Goal: Task Accomplishment & Management: Use online tool/utility

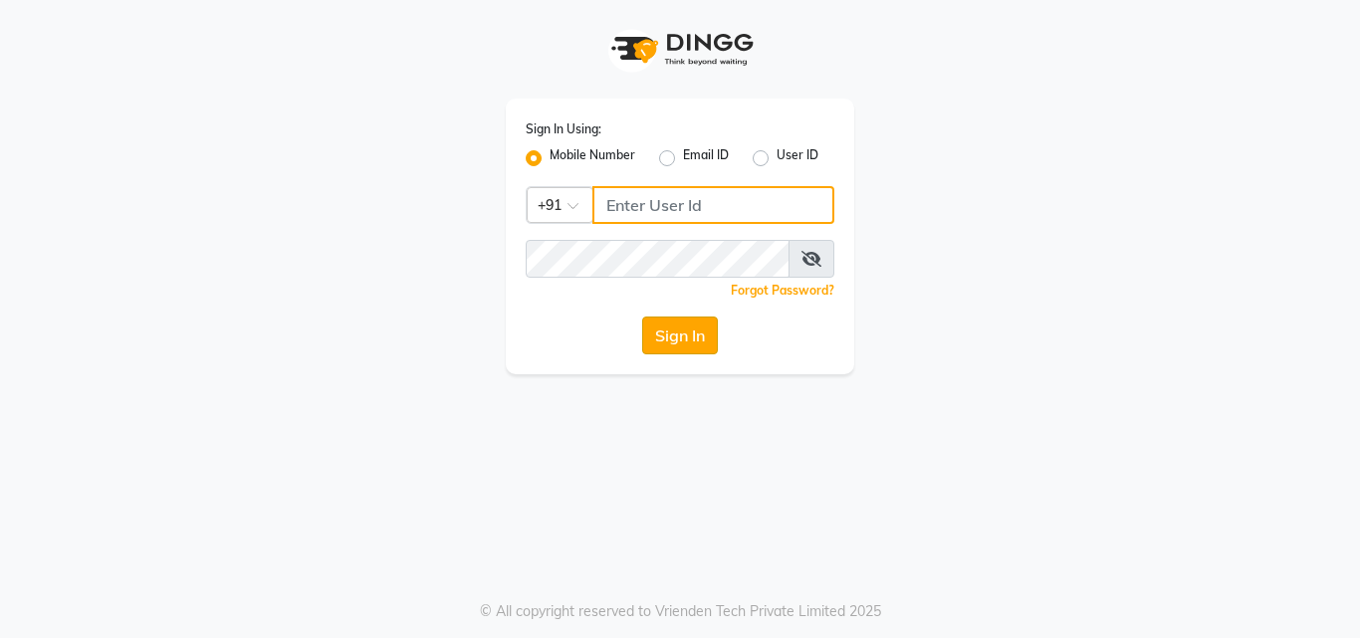
type input "7814061962"
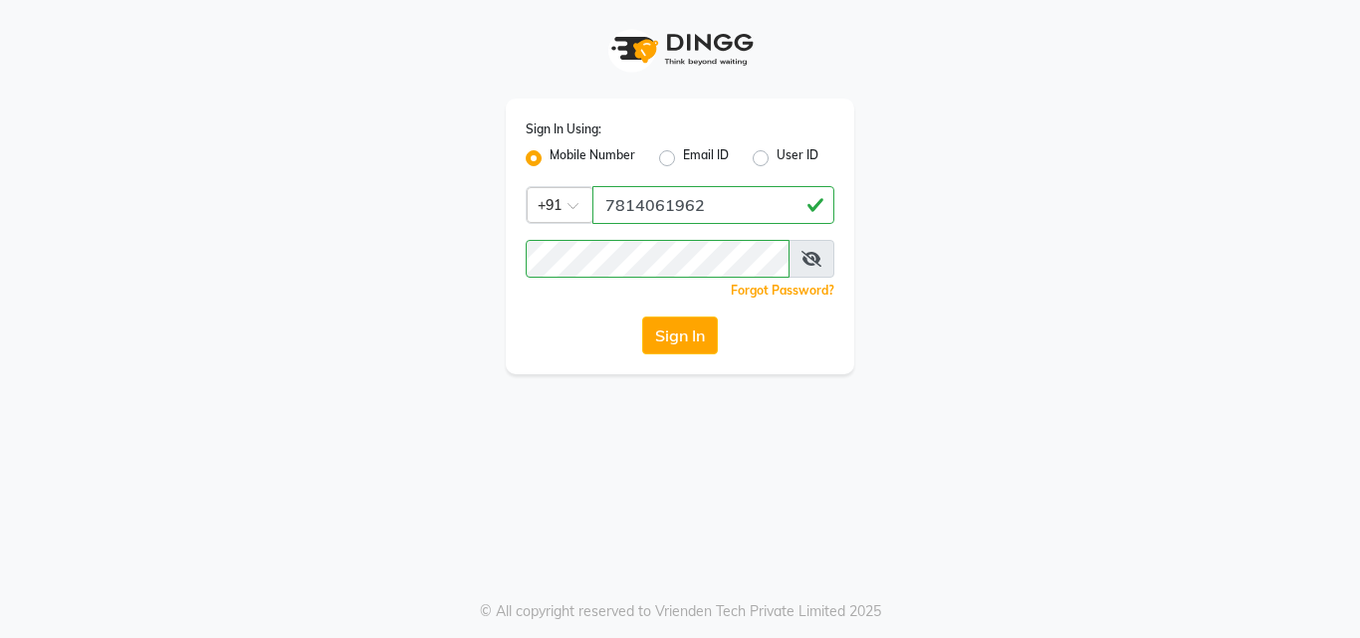
click at [652, 343] on button "Sign In" at bounding box center [680, 335] width 76 height 38
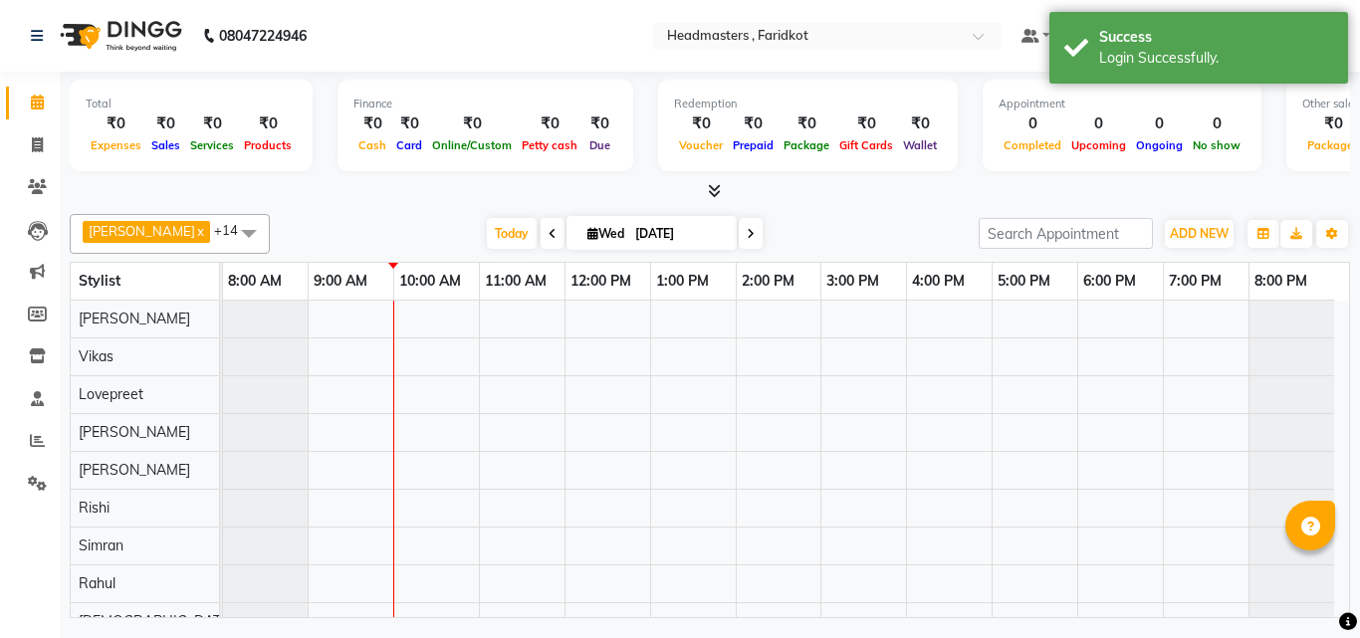
click at [708, 186] on icon at bounding box center [714, 190] width 13 height 15
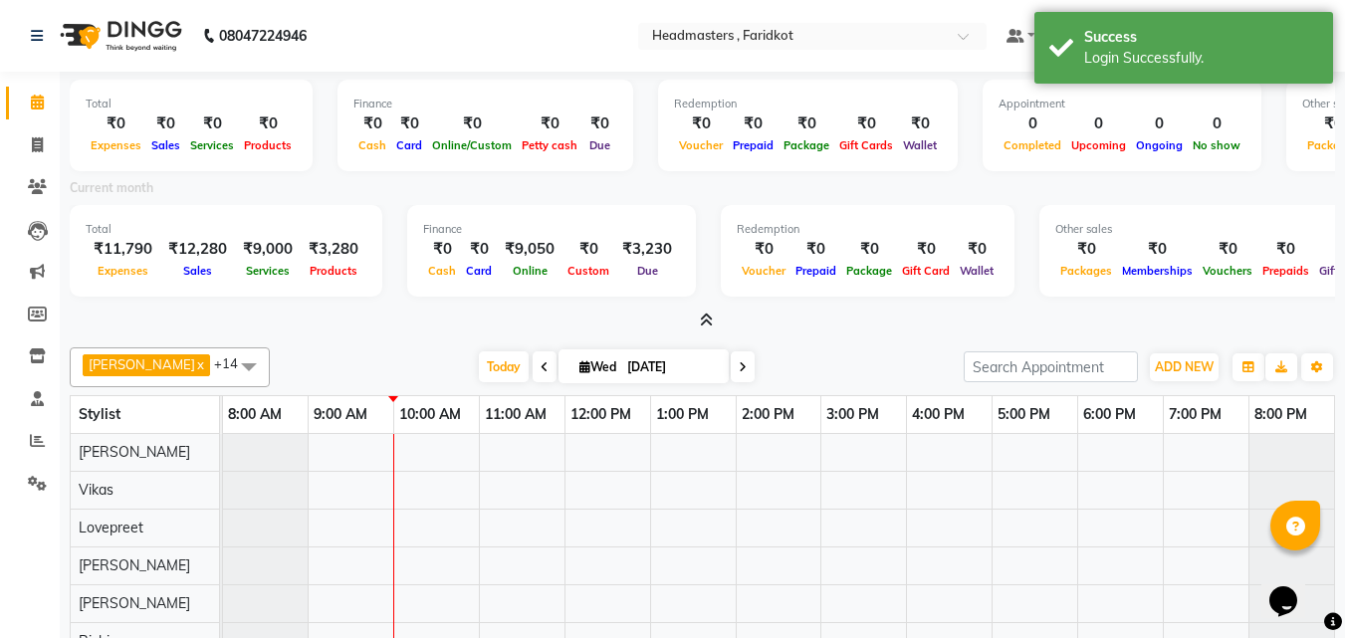
click at [710, 317] on icon at bounding box center [706, 320] width 13 height 15
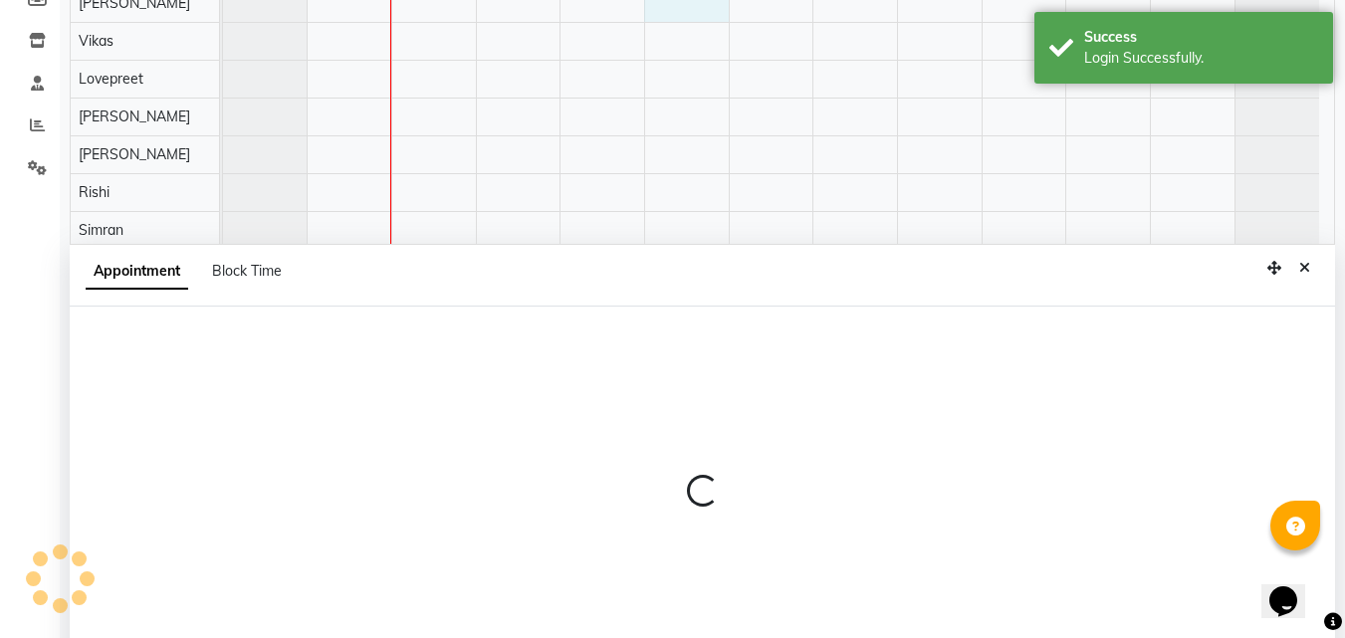
scroll to position [375, 0]
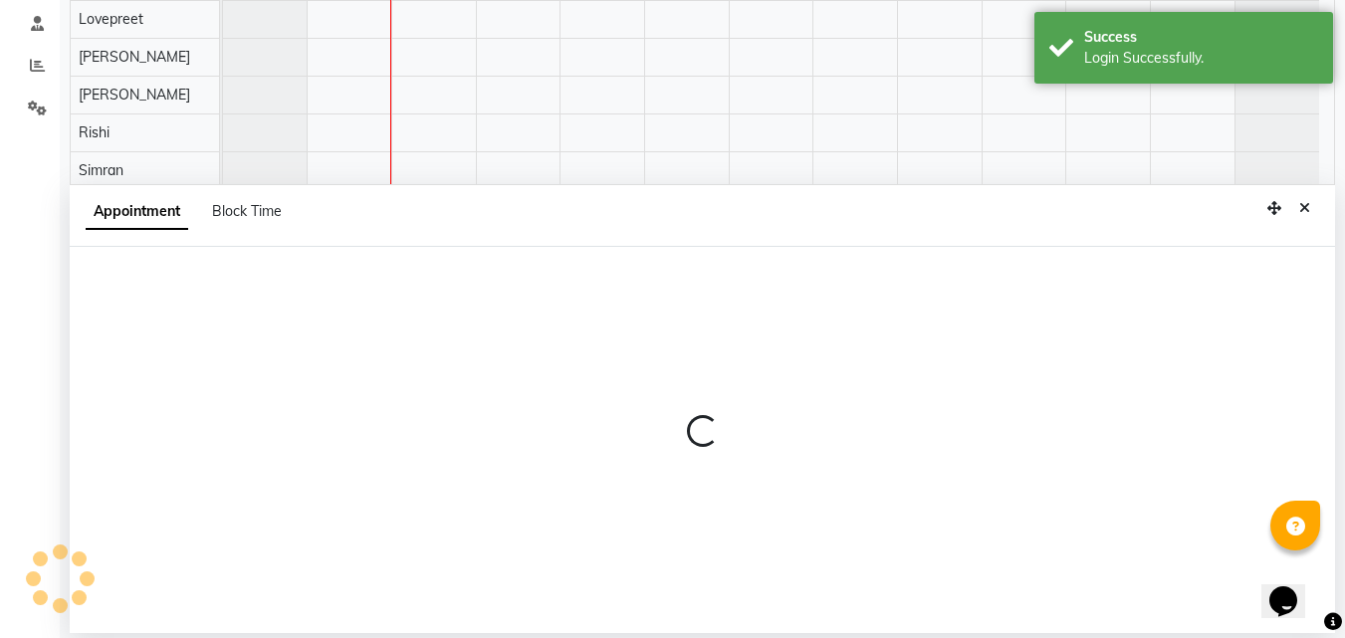
select select "76900"
select select "tentative"
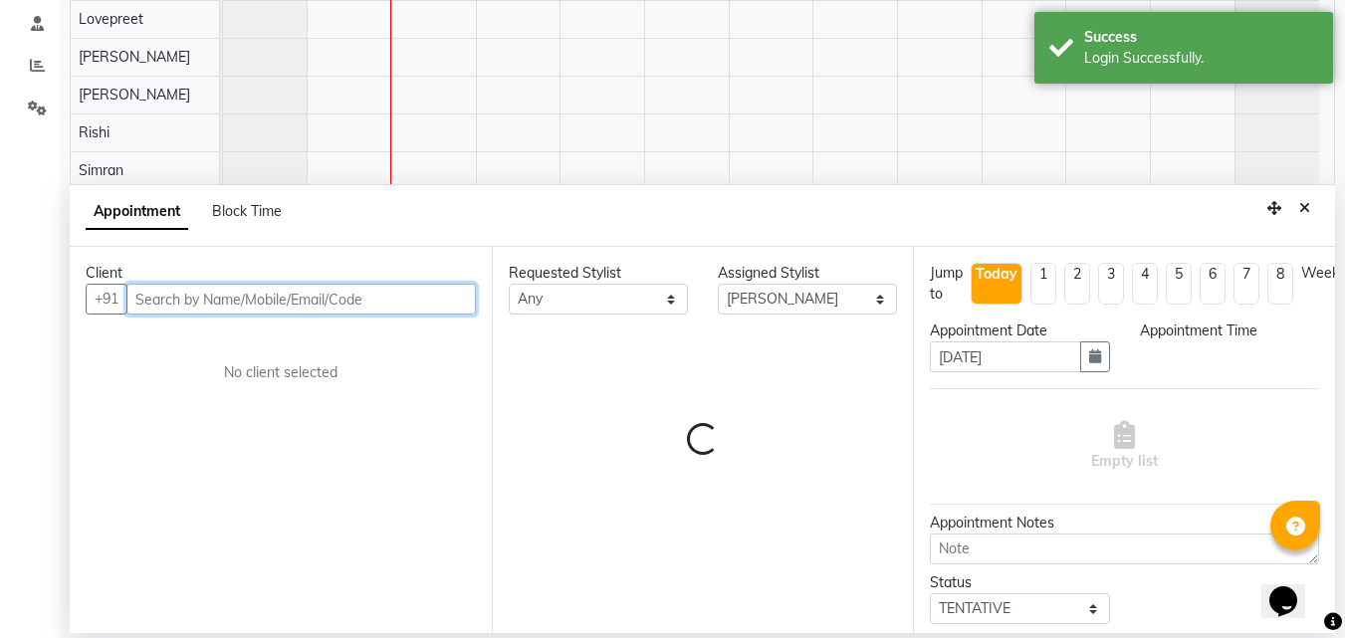
select select "780"
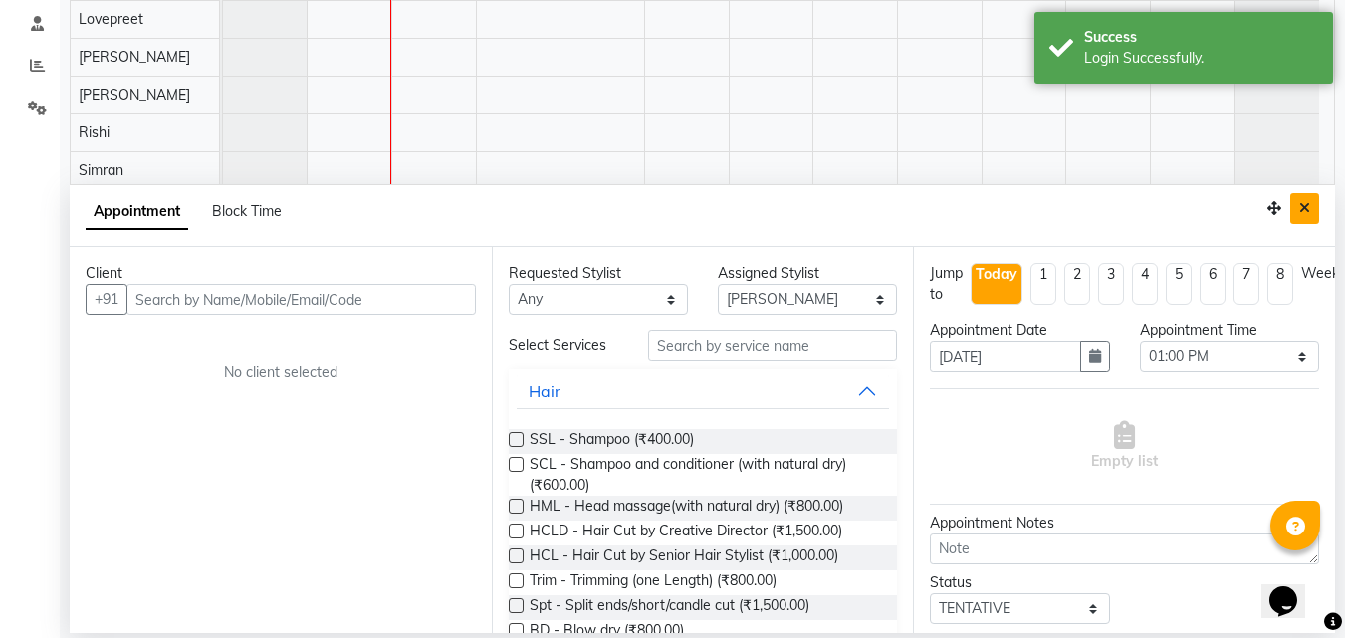
click at [1310, 207] on button "Close" at bounding box center [1304, 208] width 29 height 31
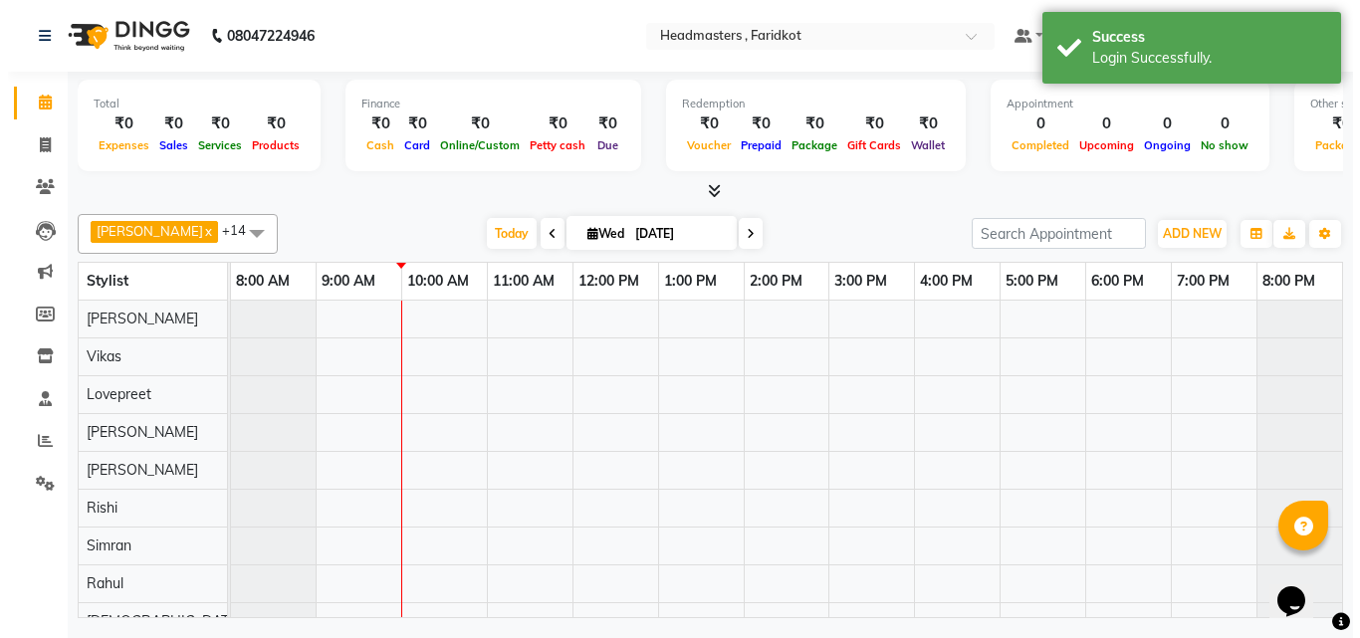
scroll to position [0, 0]
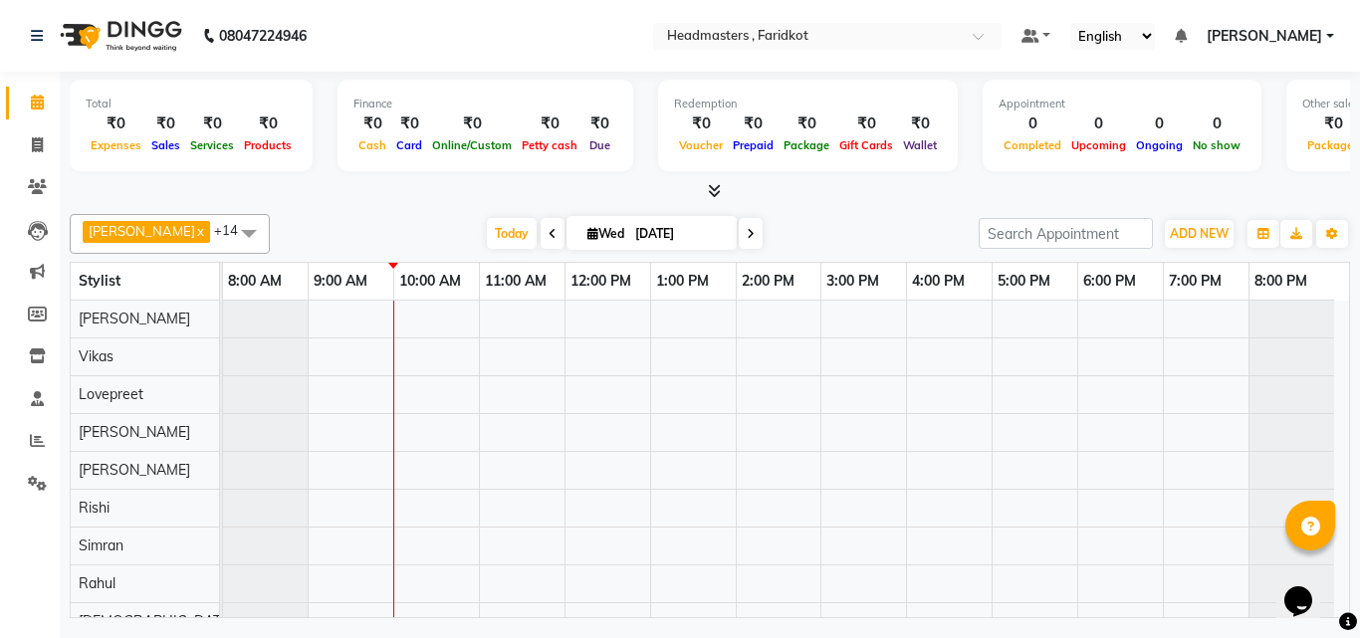
click at [712, 200] on span at bounding box center [710, 191] width 21 height 21
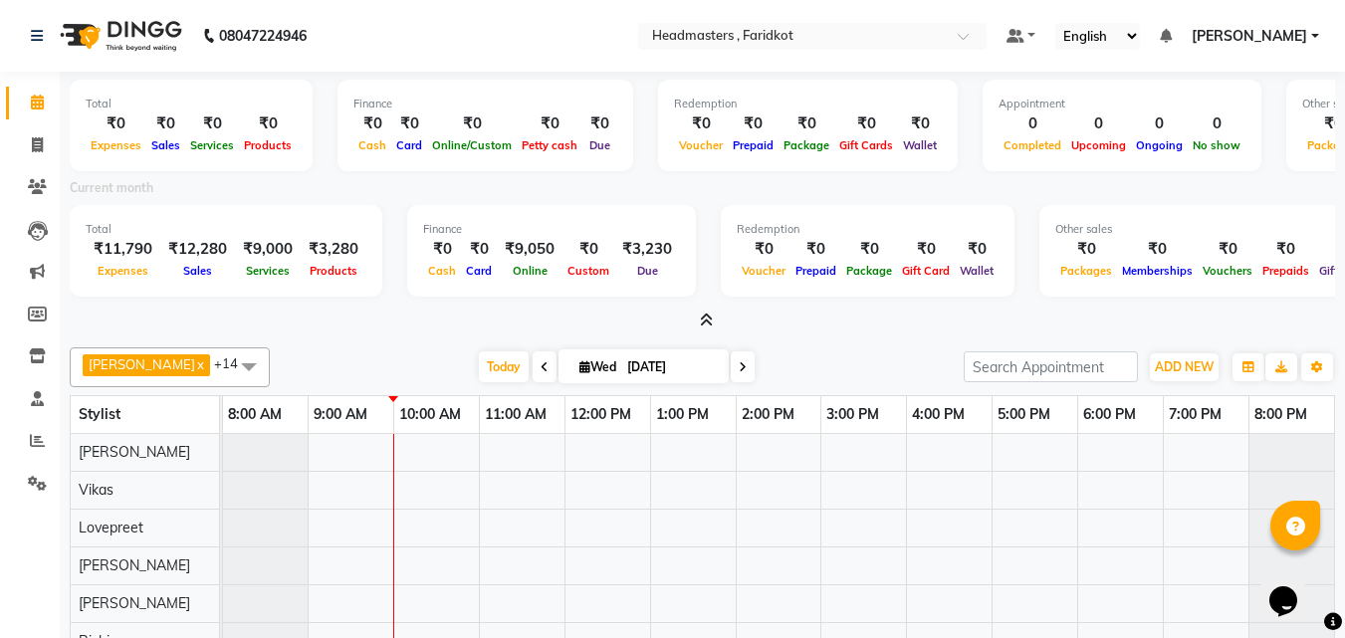
click at [700, 321] on icon at bounding box center [706, 320] width 13 height 15
